Goal: Task Accomplishment & Management: Manage account settings

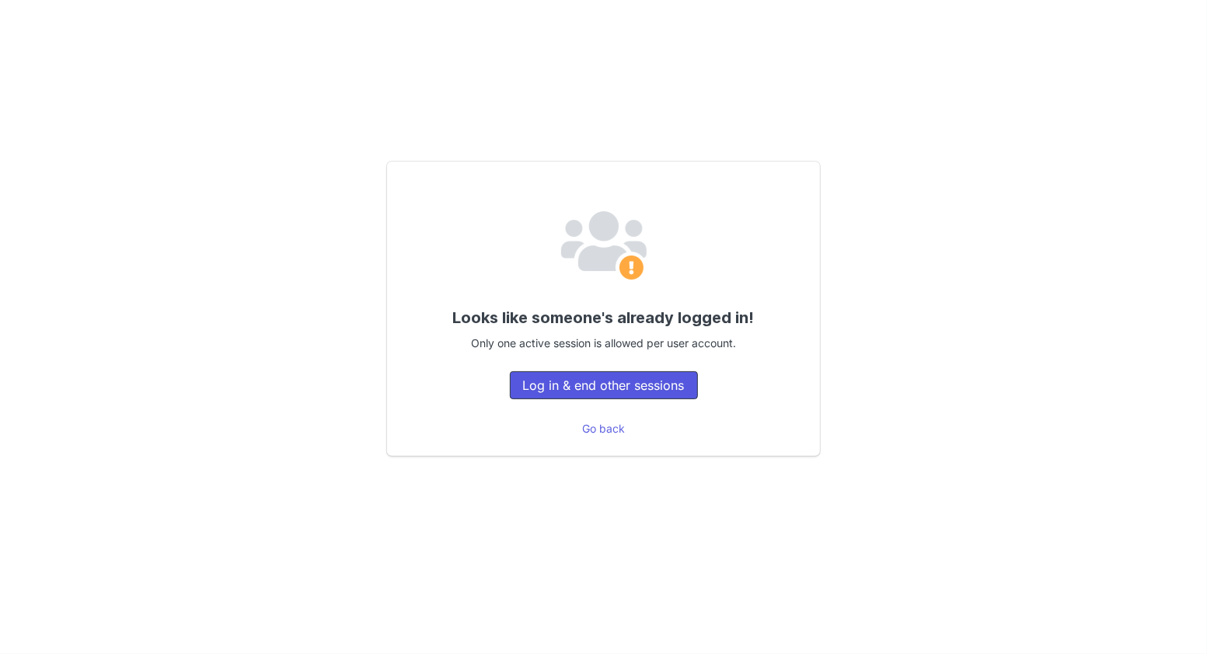
click at [599, 389] on button "Log in & end other sessions" at bounding box center [604, 385] width 188 height 28
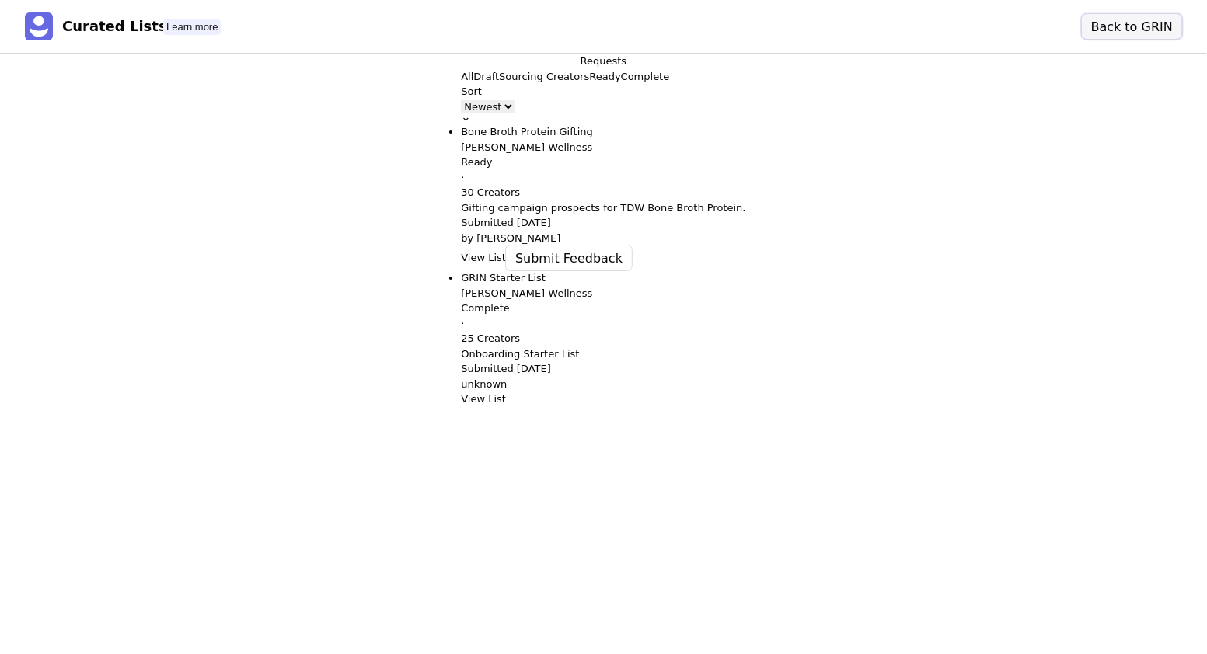
click at [1142, 28] on button "Back to GRIN" at bounding box center [1131, 26] width 100 height 25
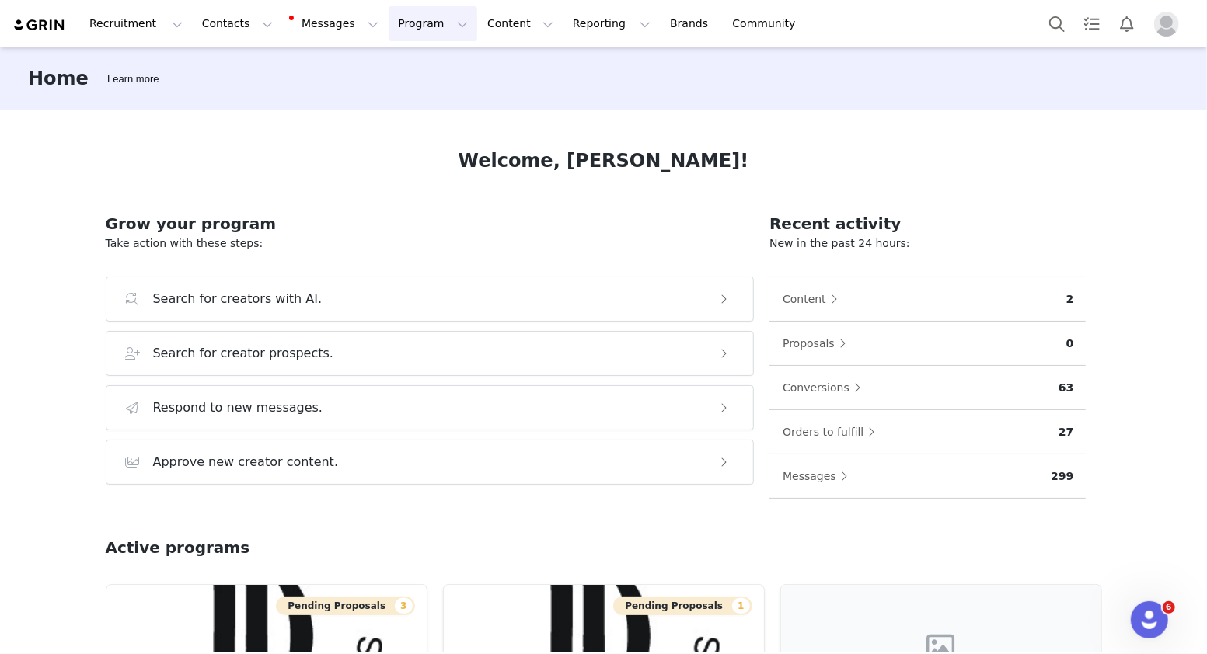
click at [409, 24] on button "Program Program" at bounding box center [432, 23] width 89 height 35
click at [410, 64] on p "Activations" at bounding box center [407, 69] width 60 height 16
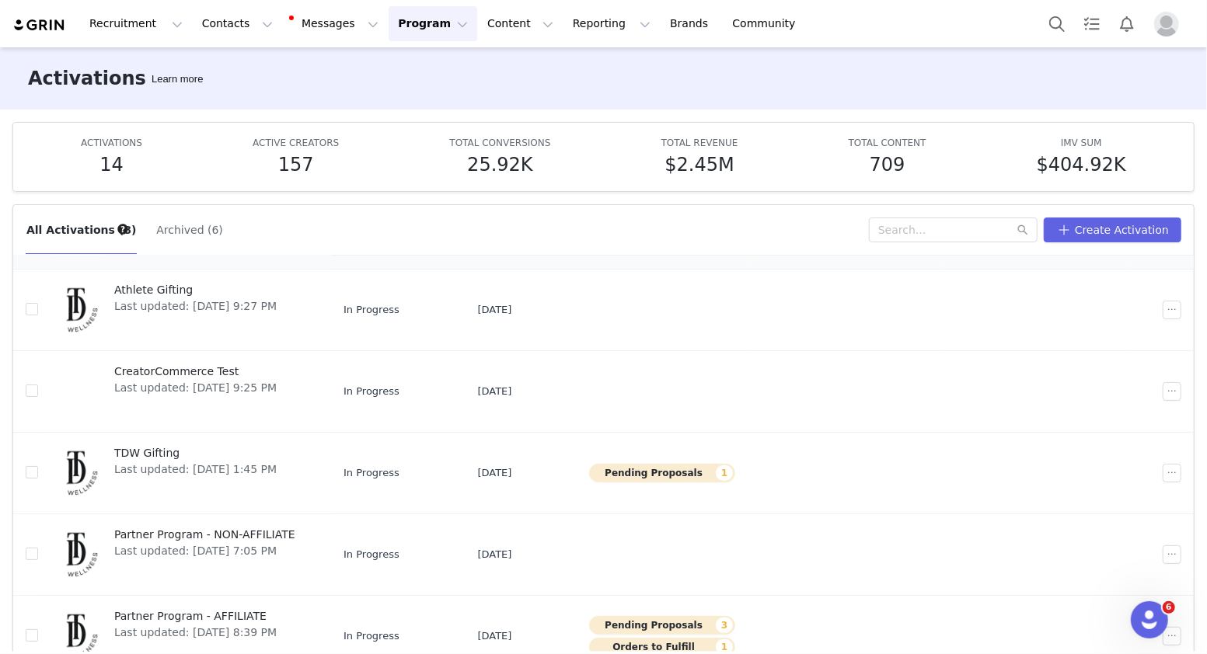
scroll to position [82, 0]
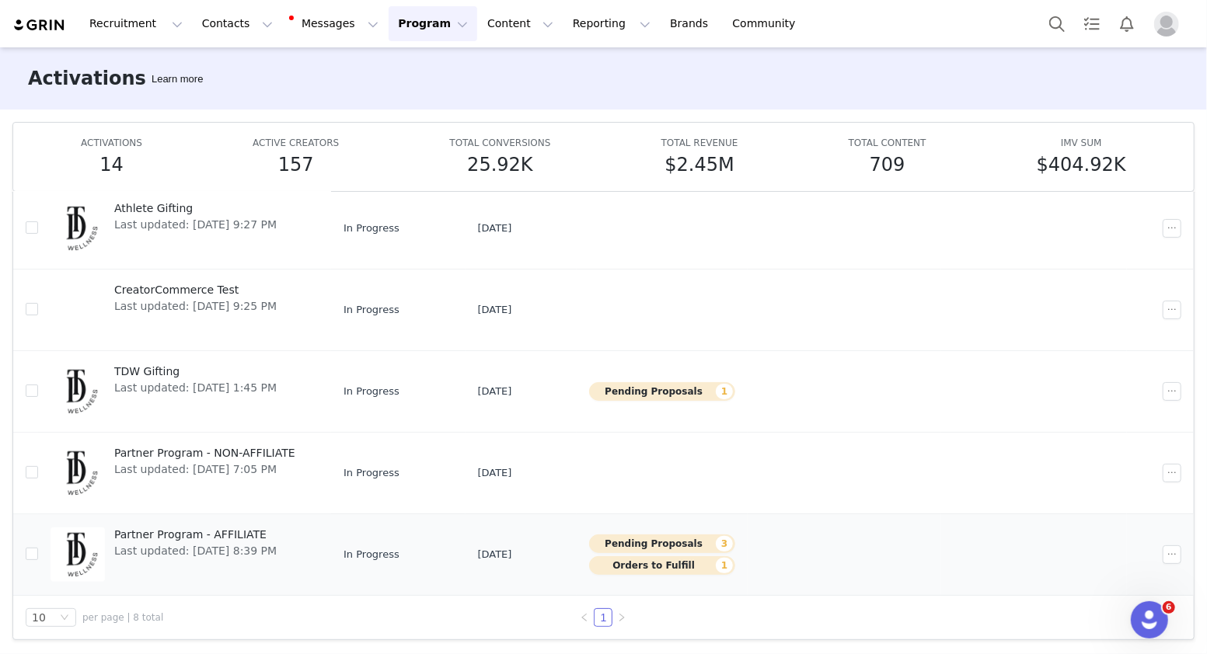
click at [173, 535] on span "Partner Program - AFFILIATE" at bounding box center [195, 535] width 162 height 16
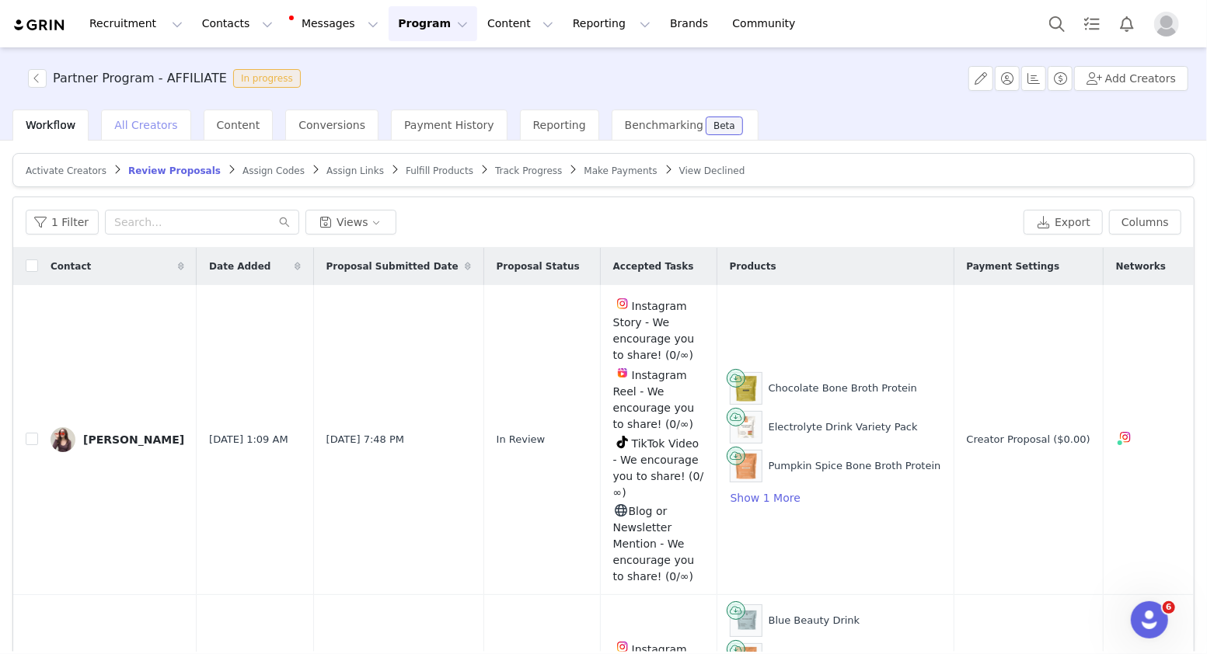
click at [117, 127] on span "All Creators" at bounding box center [145, 125] width 63 height 12
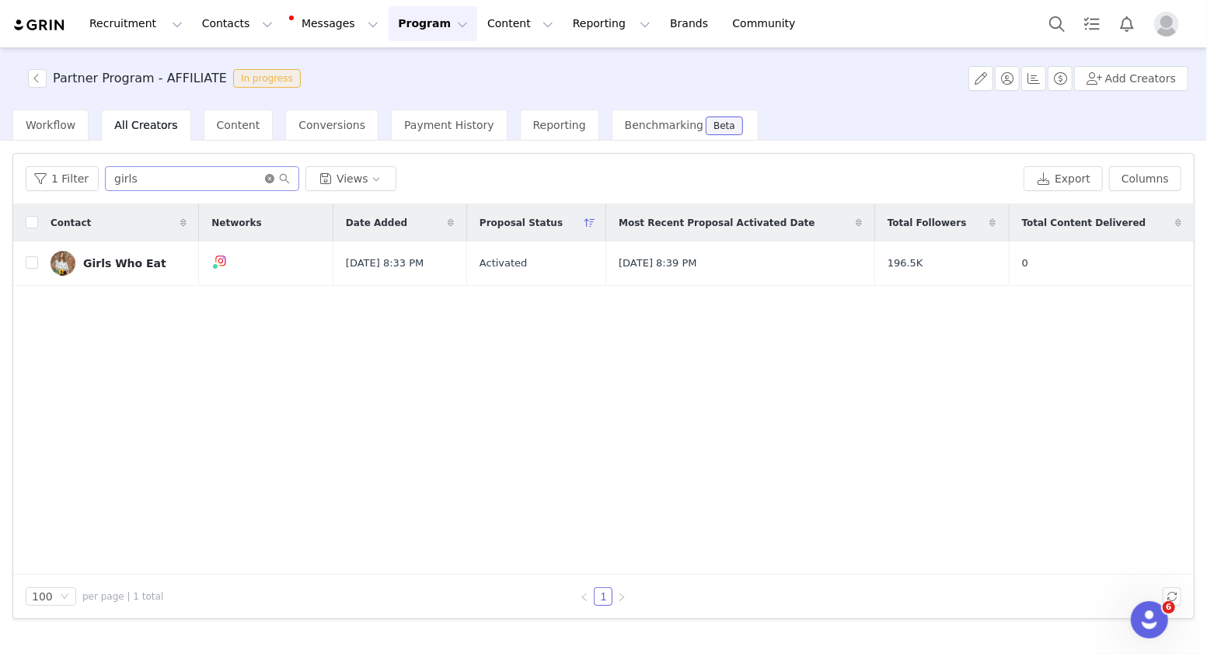
click at [266, 176] on icon "icon: close-circle" at bounding box center [269, 178] width 9 height 9
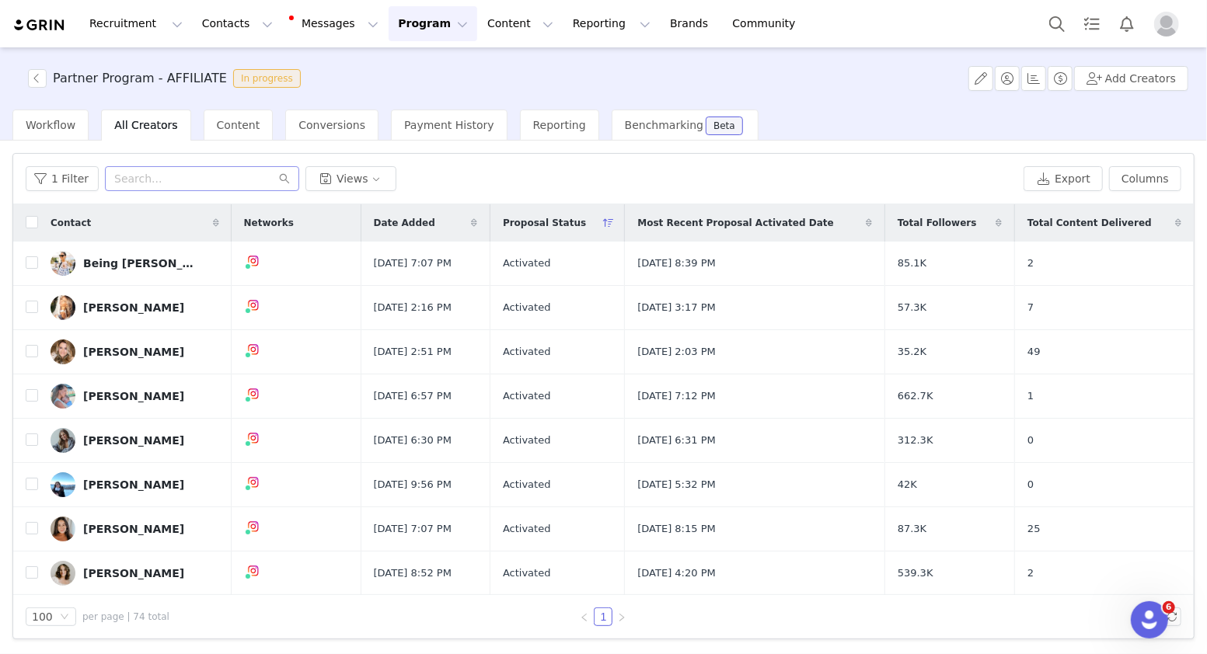
click at [745, 217] on span "Most Recent Proposal Activated Date" at bounding box center [735, 223] width 196 height 14
click at [820, 232] on div "Most Recent Proposal Activated Date" at bounding box center [754, 222] width 259 height 37
click at [815, 222] on span "Most Recent Proposal Activated Date" at bounding box center [735, 223] width 196 height 14
click at [412, 220] on span "Date Added" at bounding box center [404, 223] width 61 height 14
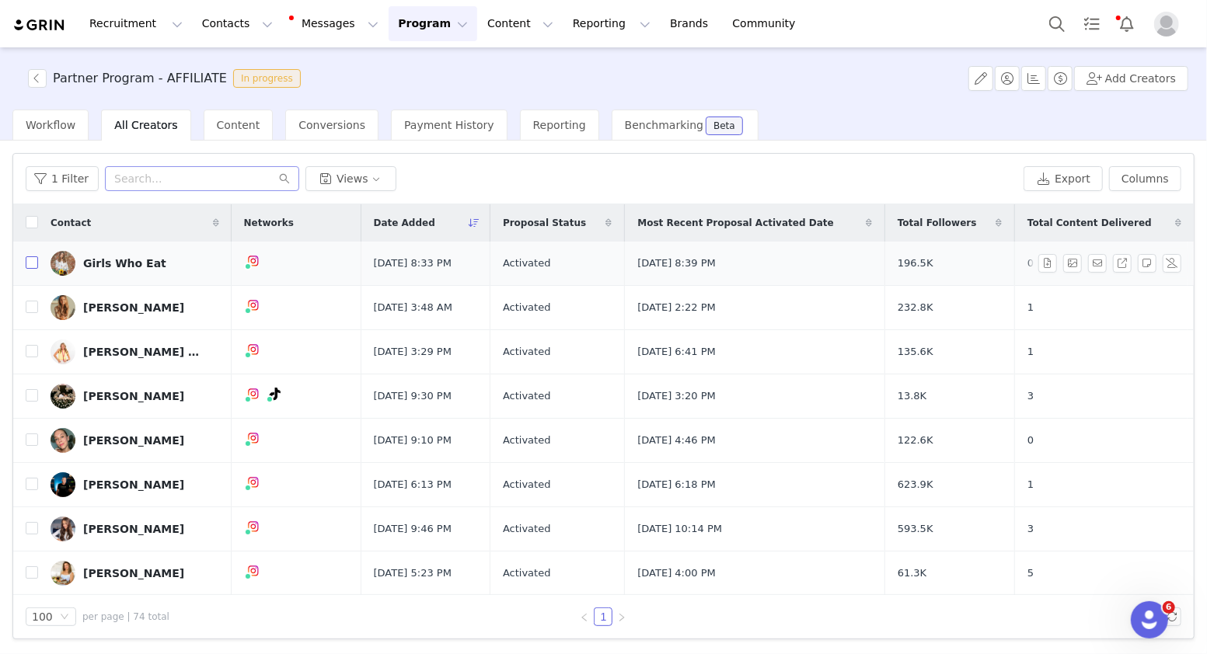
click at [29, 261] on input "checkbox" at bounding box center [32, 262] width 12 height 12
checkbox input "true"
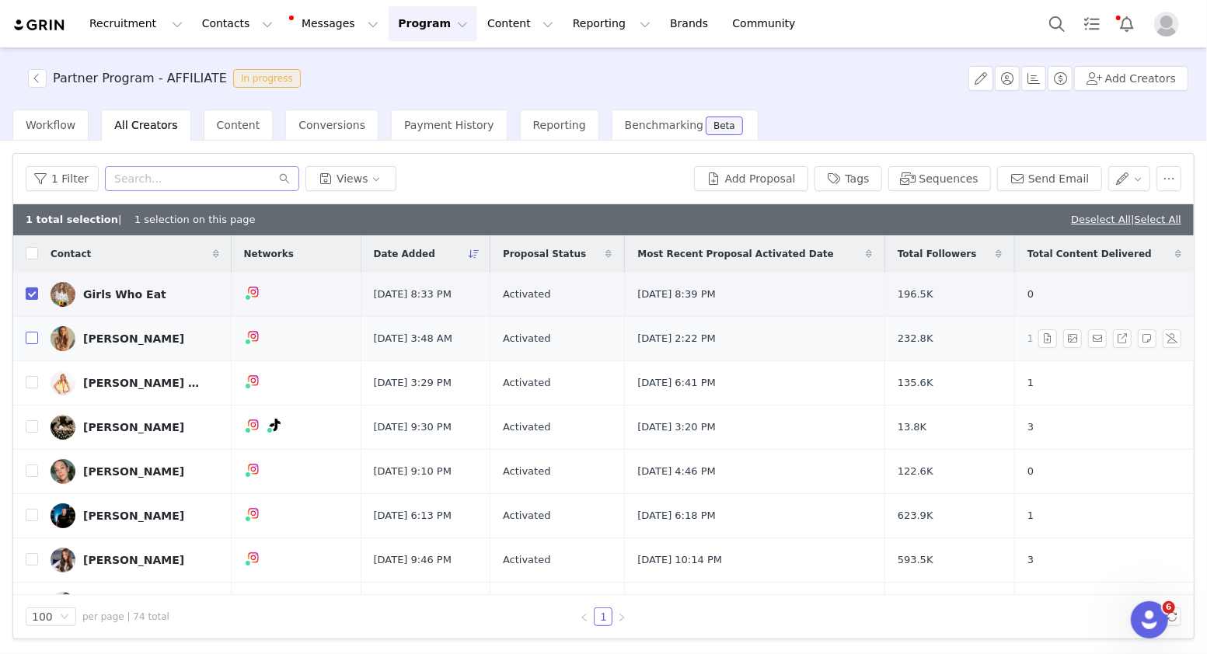
click at [33, 340] on input "checkbox" at bounding box center [32, 338] width 12 height 12
checkbox input "true"
click at [30, 384] on input "checkbox" at bounding box center [32, 382] width 12 height 12
checkbox input "true"
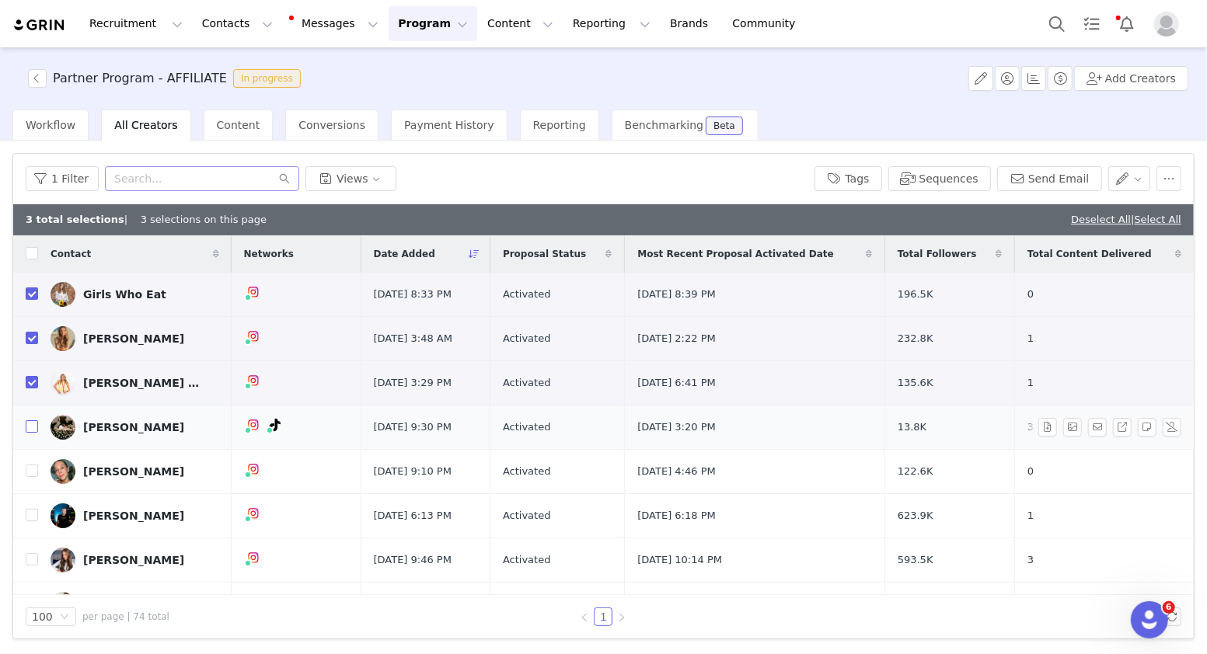
click at [33, 427] on input "checkbox" at bounding box center [32, 426] width 12 height 12
checkbox input "true"
click at [35, 471] on input "checkbox" at bounding box center [32, 471] width 12 height 12
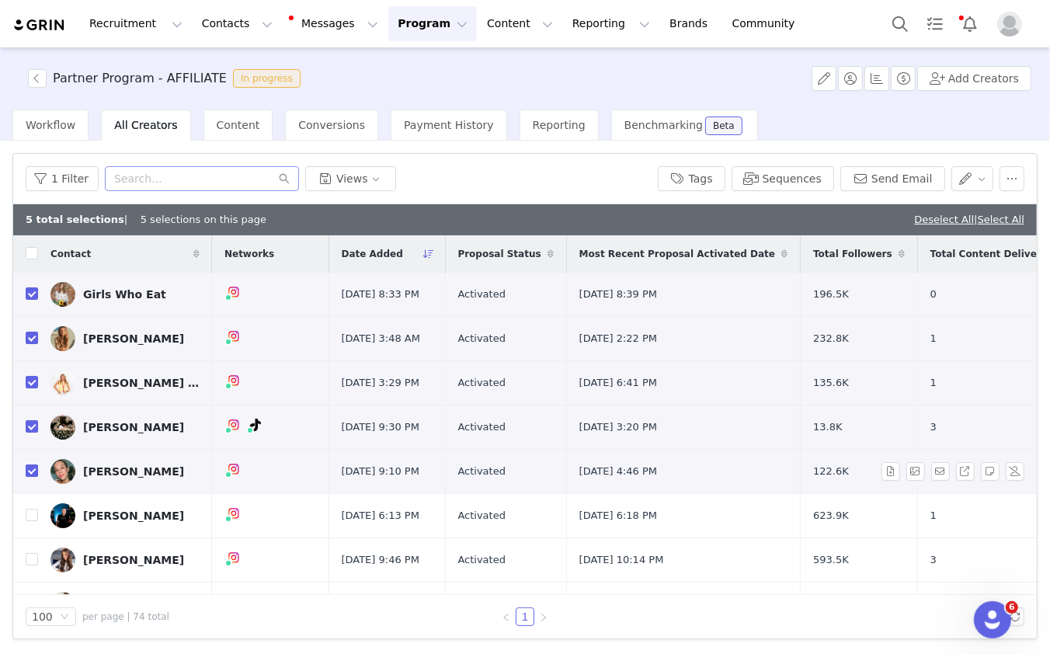
click at [28, 477] on input "checkbox" at bounding box center [32, 471] width 12 height 12
checkbox input "false"
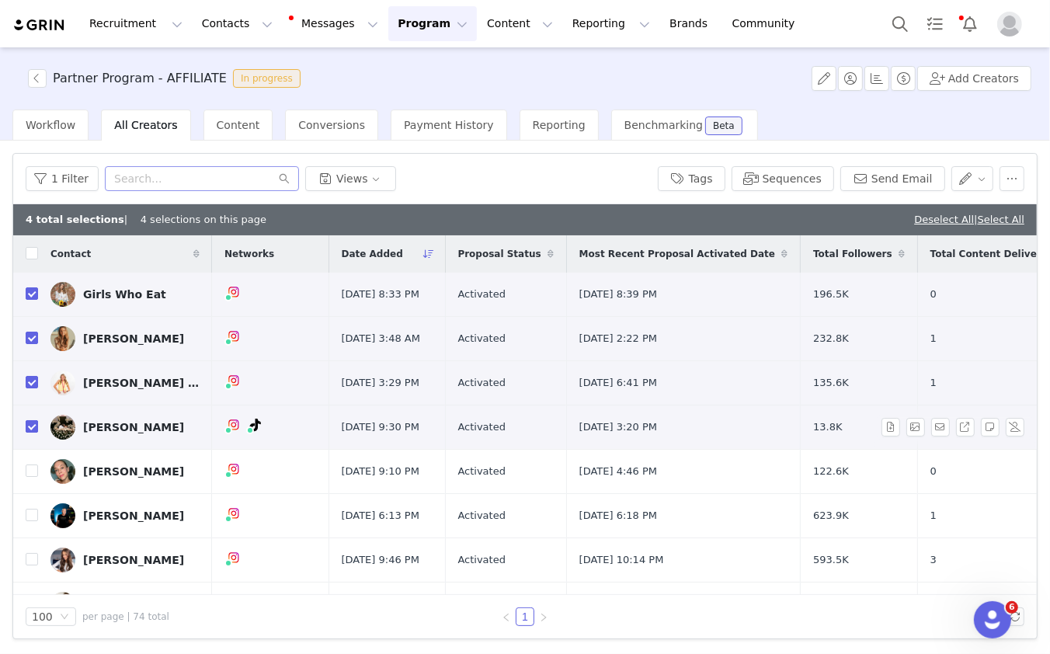
click at [30, 433] on input "checkbox" at bounding box center [32, 426] width 12 height 12
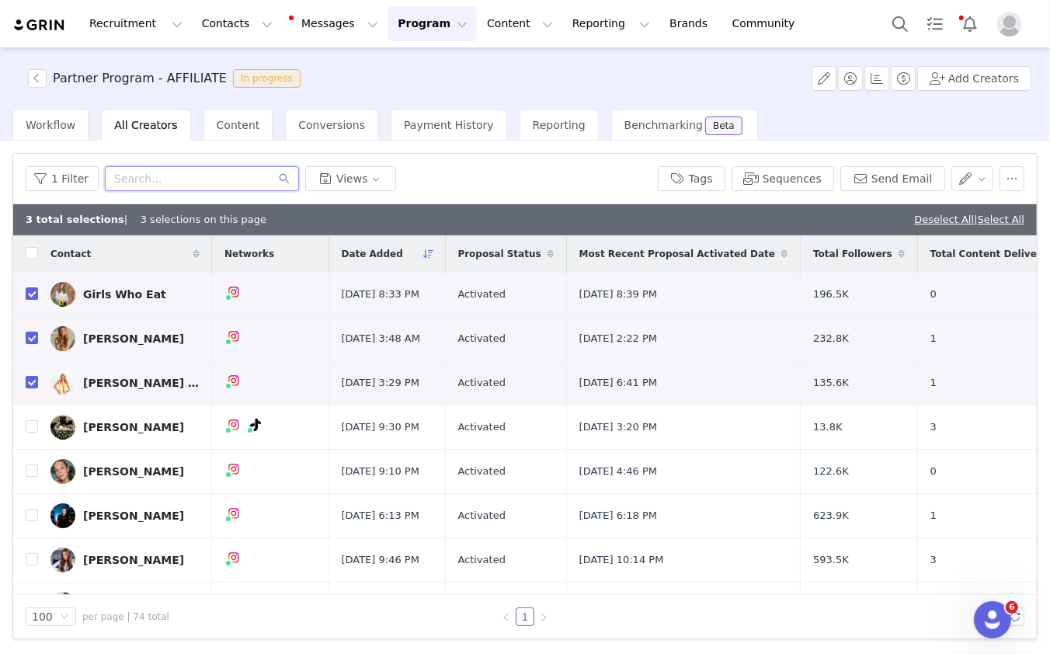
click at [197, 176] on input "text" at bounding box center [202, 178] width 194 height 25
click at [28, 433] on input "checkbox" at bounding box center [32, 426] width 12 height 12
checkbox input "true"
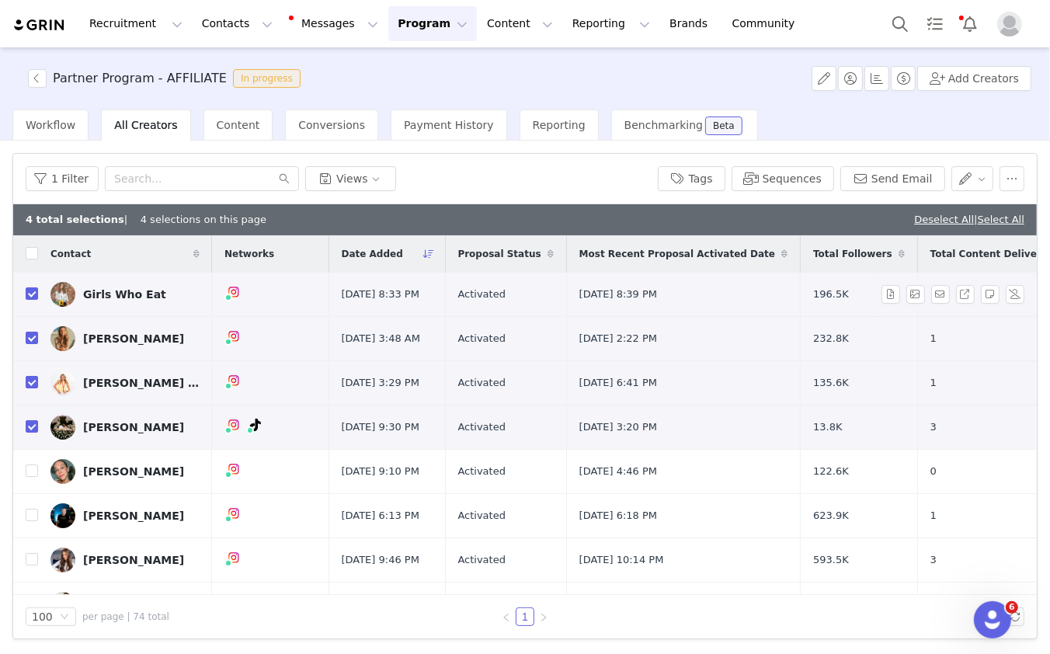
click at [151, 292] on div "Girls Who Eat" at bounding box center [124, 294] width 83 height 12
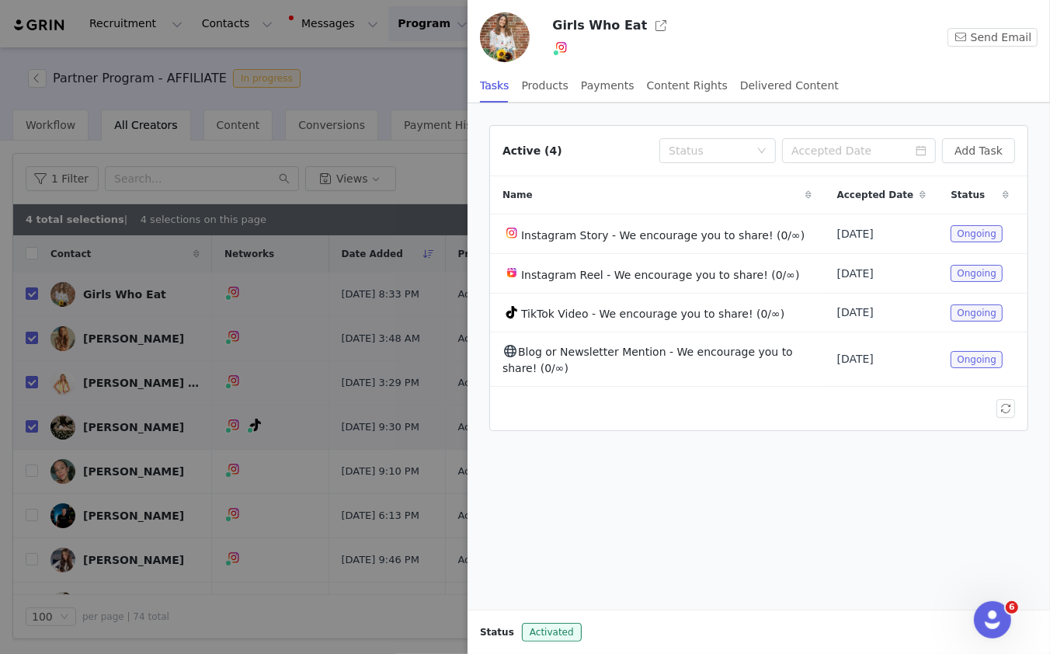
click at [342, 248] on div at bounding box center [525, 327] width 1050 height 654
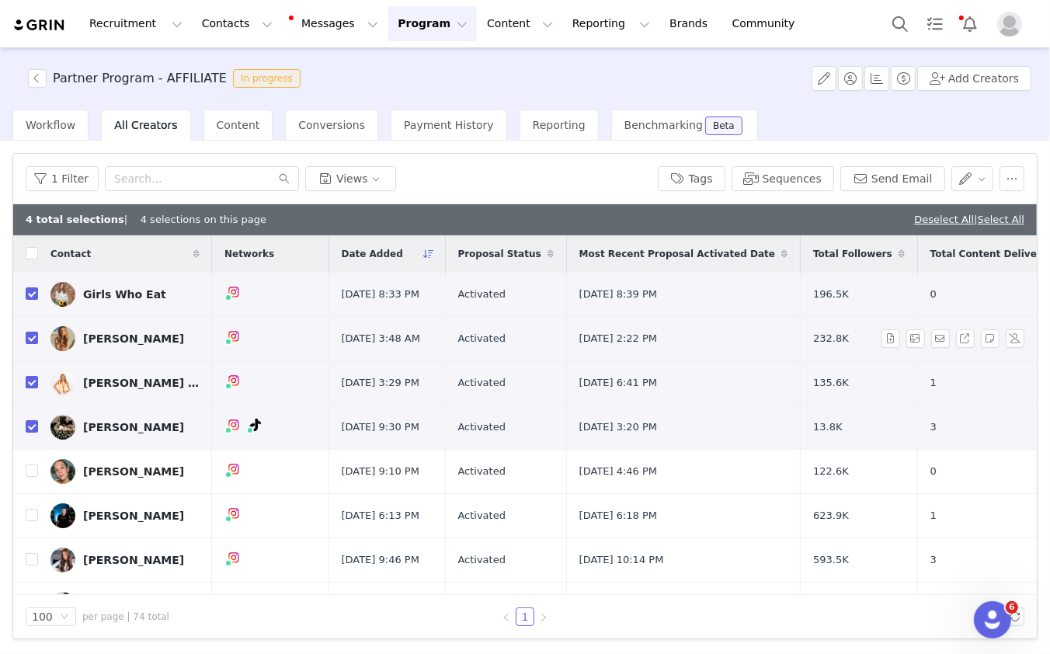
click at [164, 343] on div "Addison LaBonte" at bounding box center [133, 339] width 101 height 12
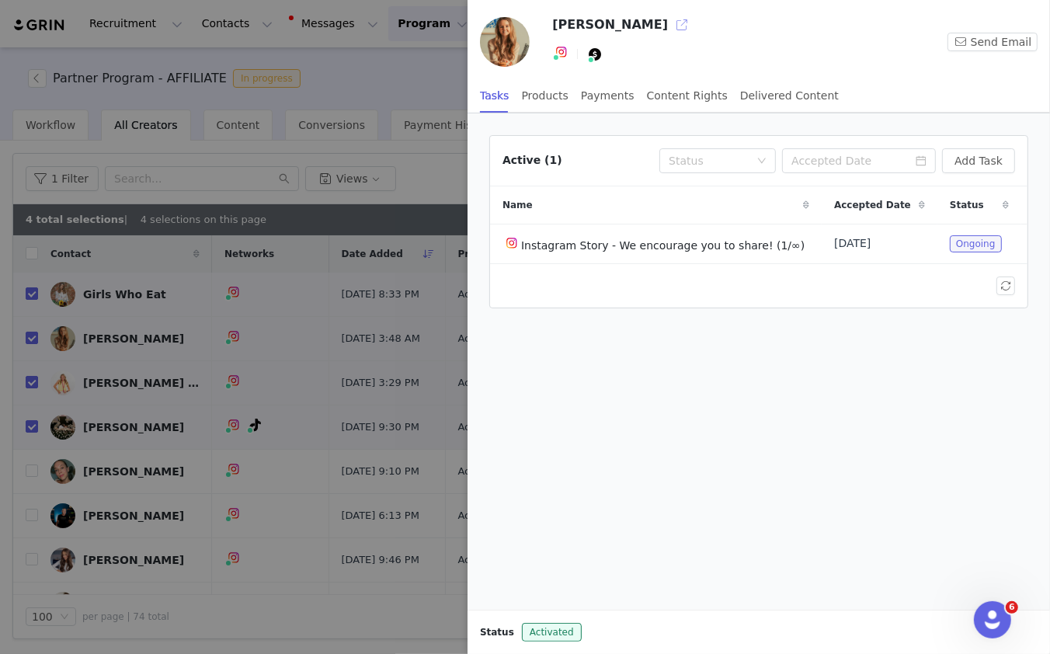
click at [670, 25] on button "button" at bounding box center [682, 24] width 25 height 25
drag, startPoint x: 179, startPoint y: 387, endPoint x: 14, endPoint y: 262, distance: 206.8
click at [179, 387] on div at bounding box center [525, 327] width 1050 height 654
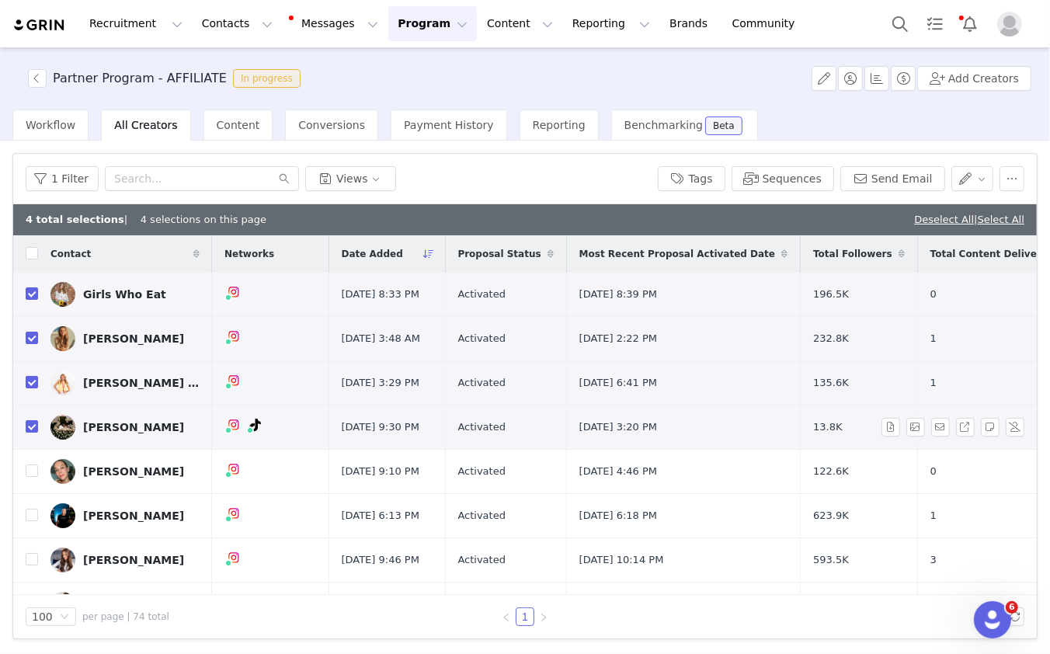
click at [167, 440] on link "Azaria Thomas" at bounding box center [124, 427] width 149 height 25
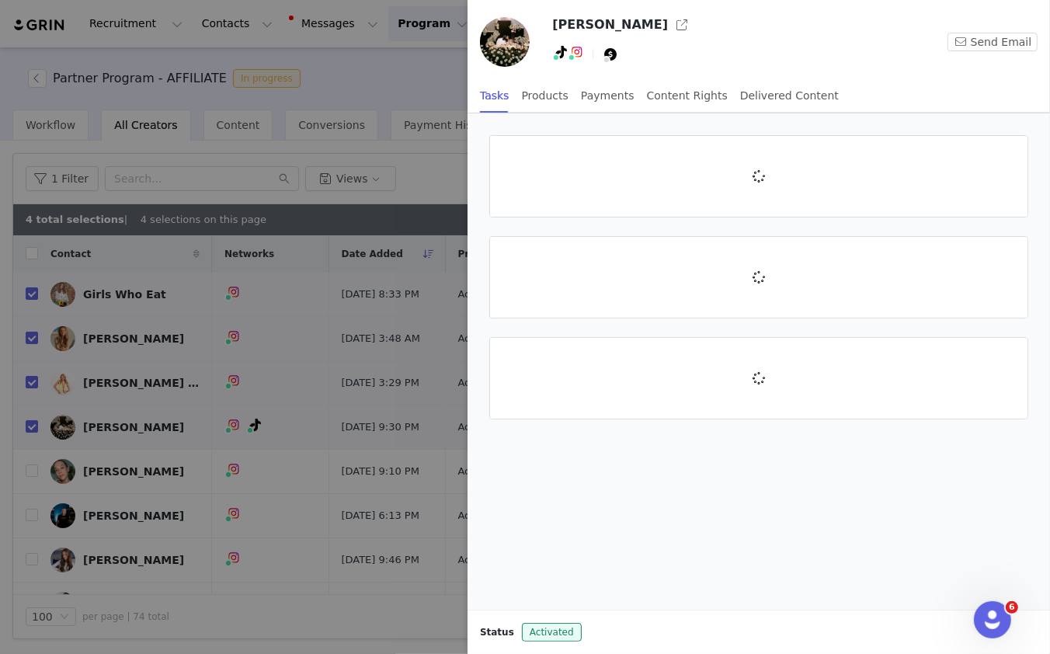
click at [129, 444] on div at bounding box center [525, 327] width 1050 height 654
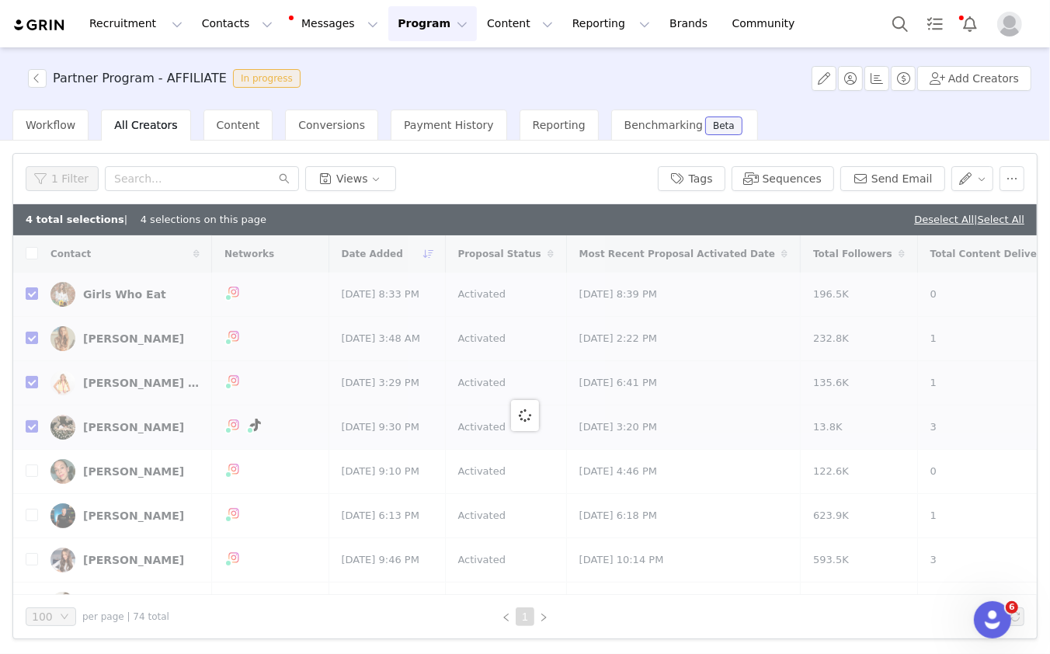
click at [124, 445] on div at bounding box center [525, 415] width 1024 height 360
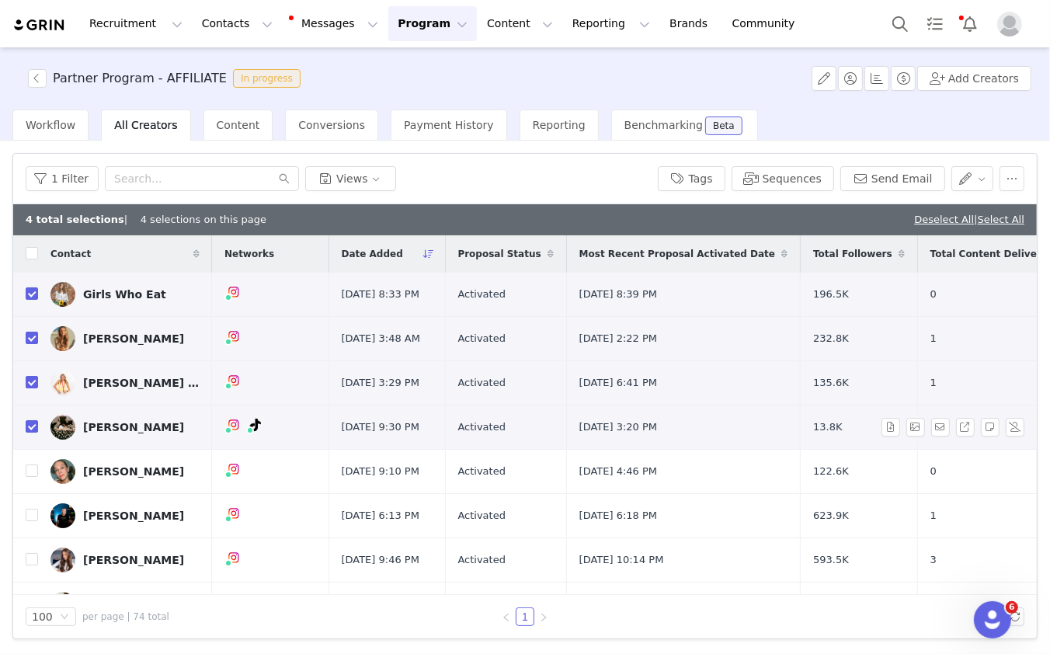
click at [128, 434] on div "Azaria Thomas" at bounding box center [133, 427] width 101 height 12
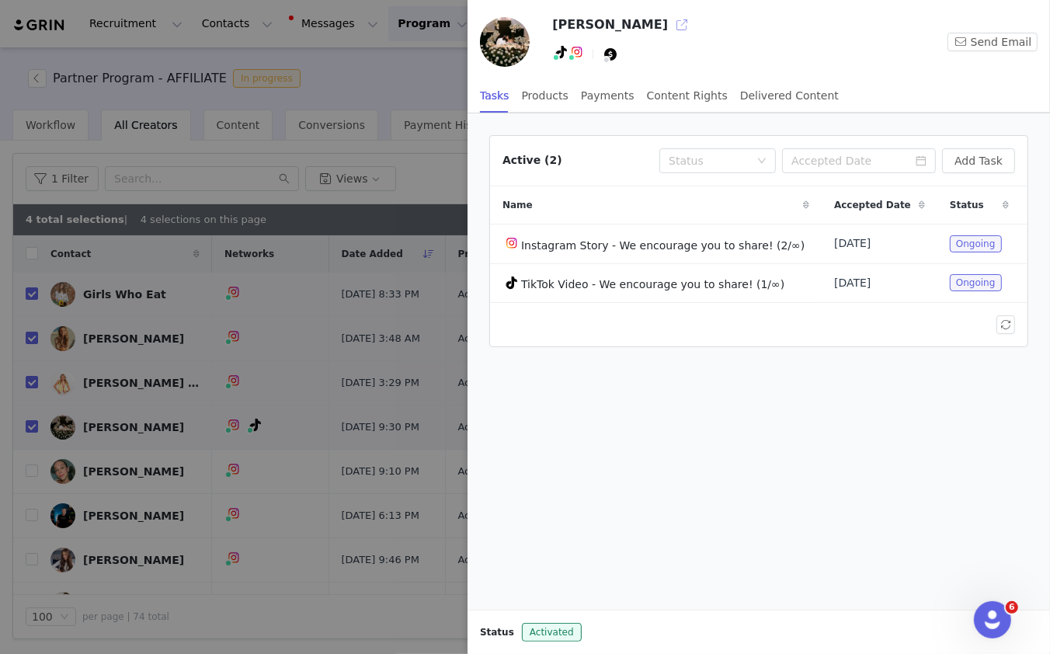
click at [670, 22] on button "button" at bounding box center [682, 24] width 25 height 25
click at [355, 326] on div at bounding box center [525, 327] width 1050 height 654
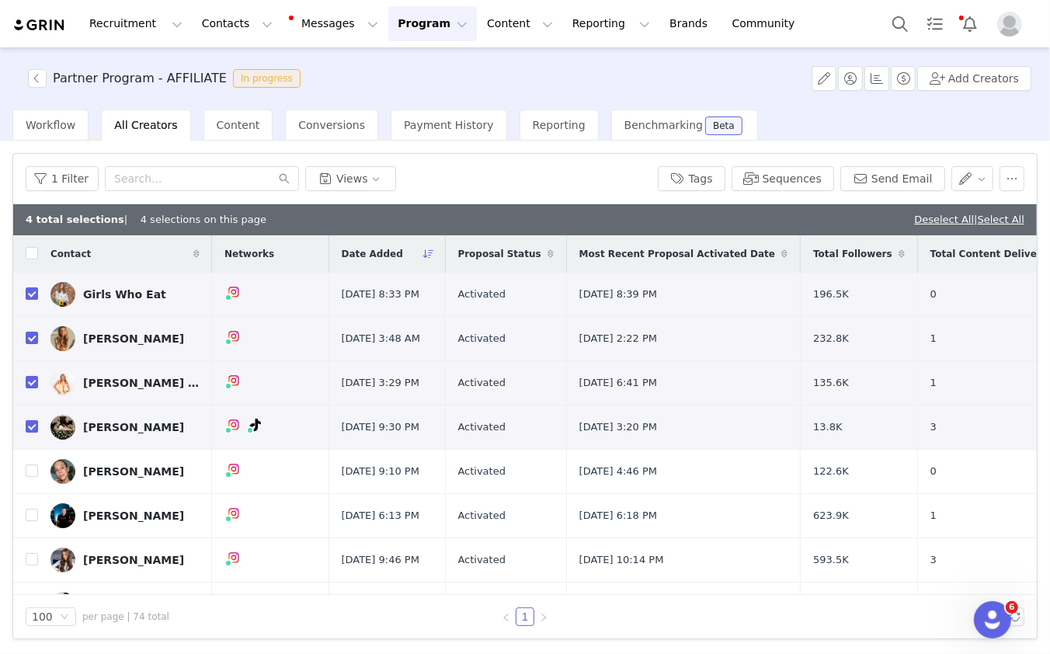
click at [933, 226] on div "Deselect All | Select All" at bounding box center [969, 220] width 110 height 16
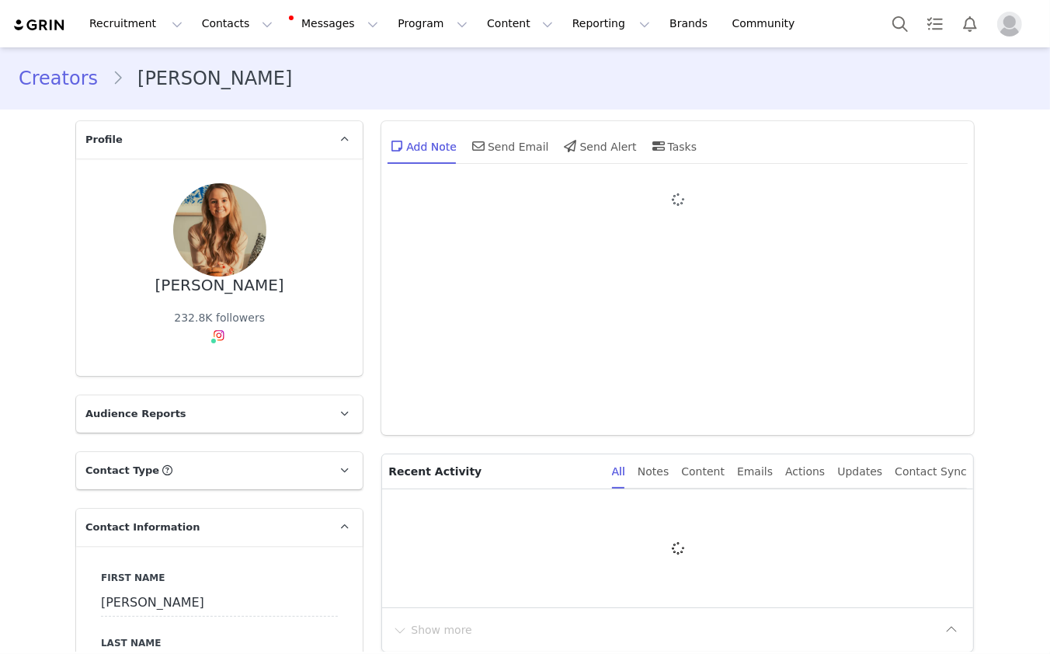
type input "+1 ([GEOGRAPHIC_DATA])"
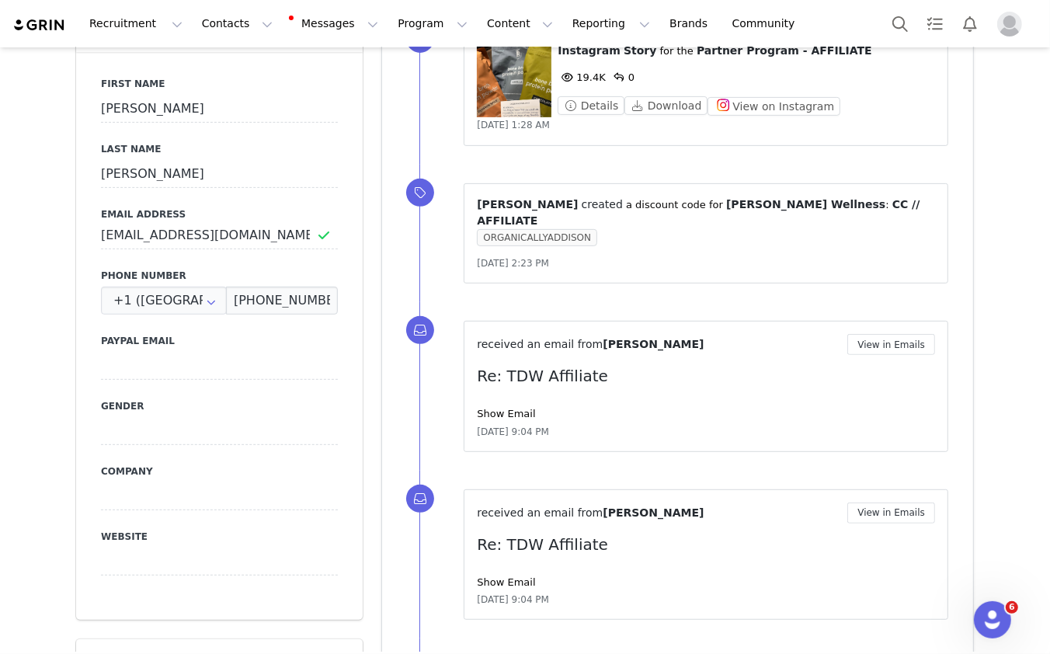
scroll to position [416, 0]
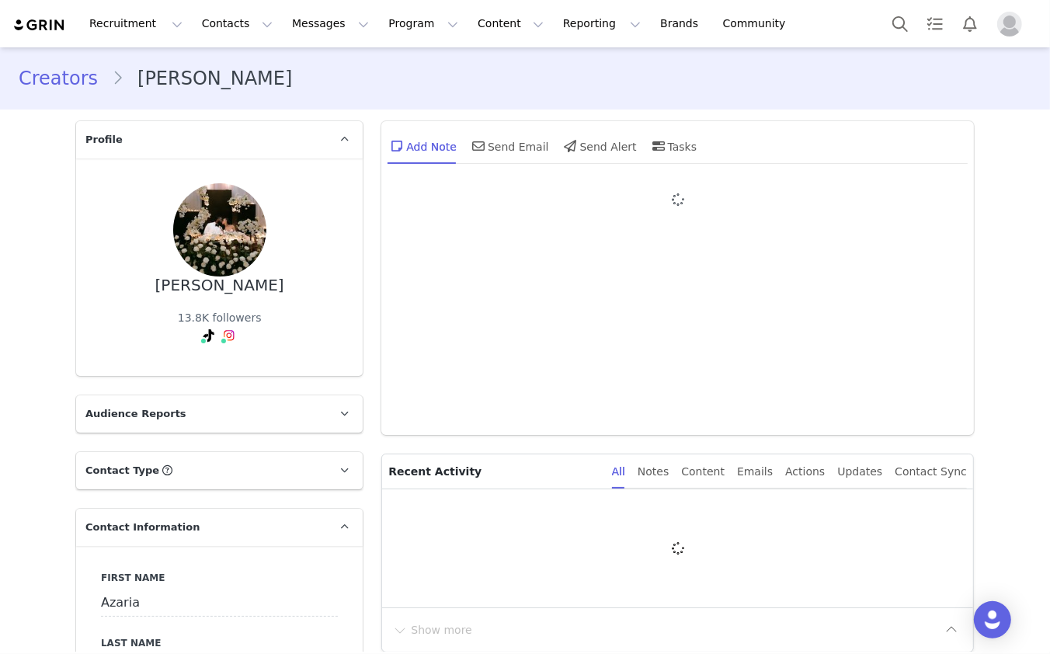
type input "+1 ([GEOGRAPHIC_DATA])"
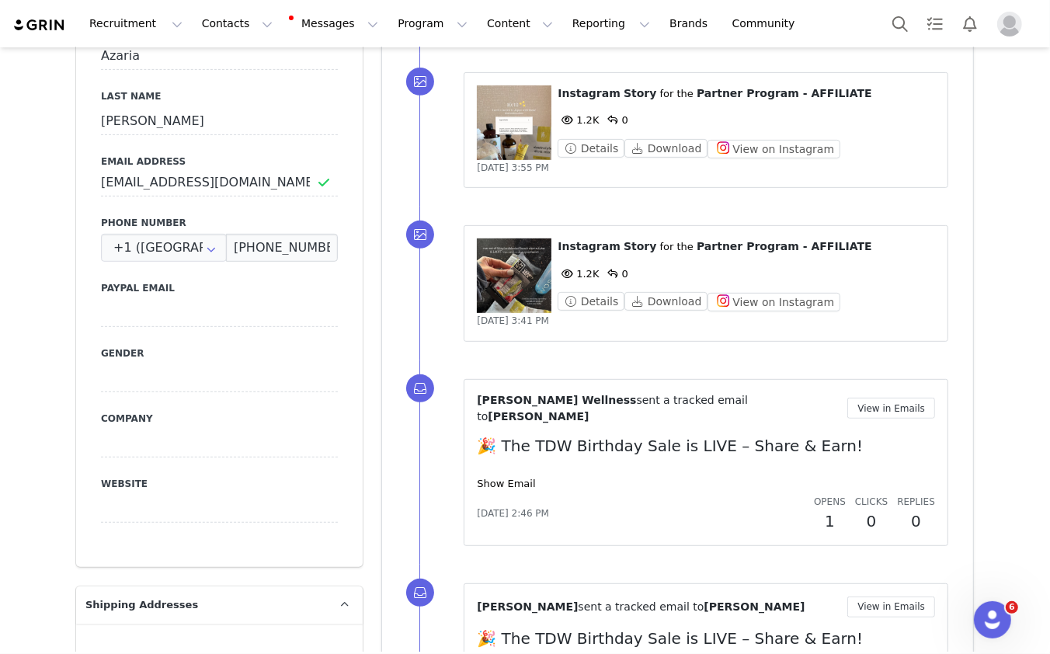
scroll to position [546, 0]
